Goal: Transaction & Acquisition: Purchase product/service

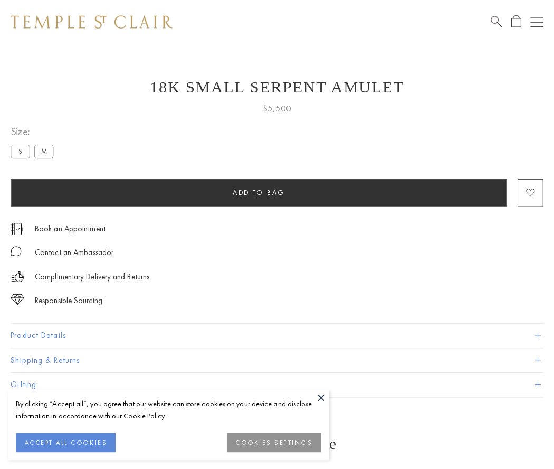
scroll to position [42, 0]
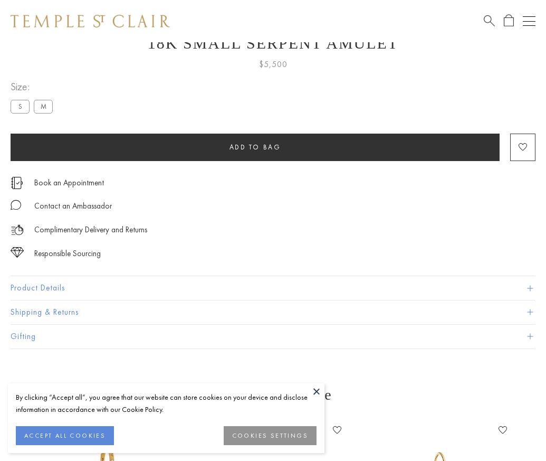
click at [255, 147] on span "Add to bag" at bounding box center [256, 147] width 52 height 9
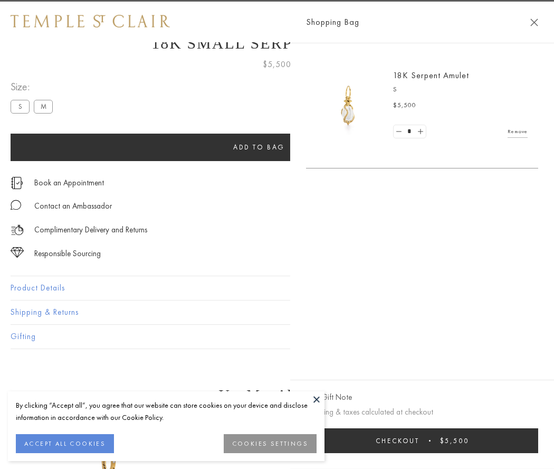
click at [420, 440] on span "Checkout" at bounding box center [398, 440] width 44 height 9
